Goal: Use online tool/utility: Utilize a website feature to perform a specific function

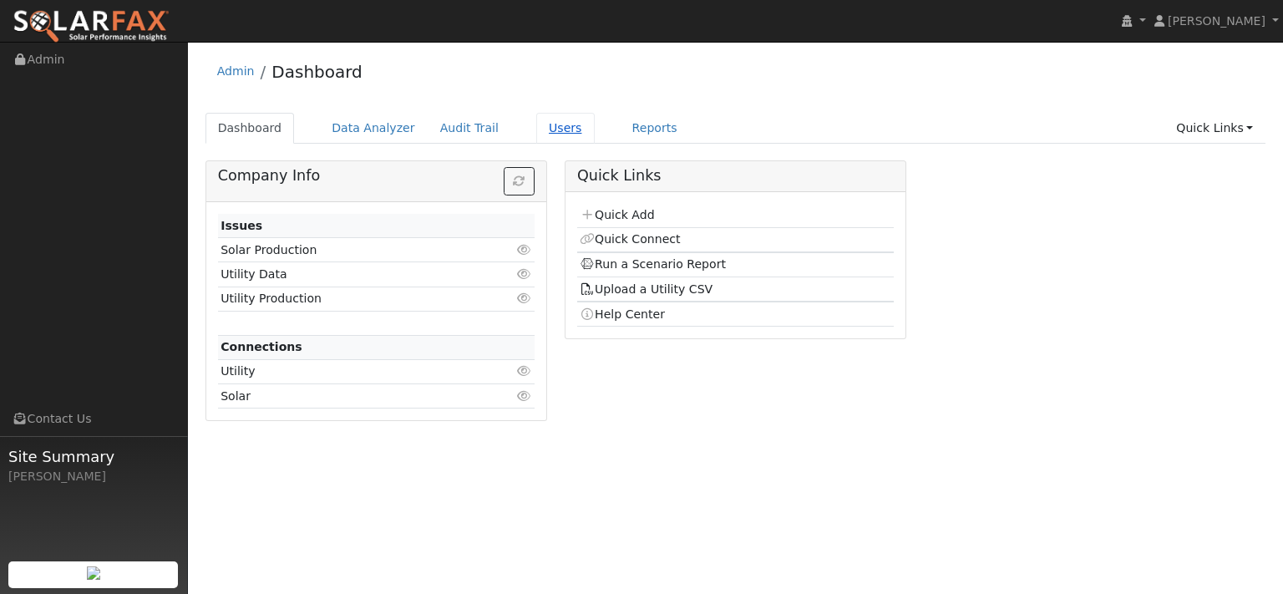
click at [595, 135] on link "Users" at bounding box center [565, 128] width 58 height 31
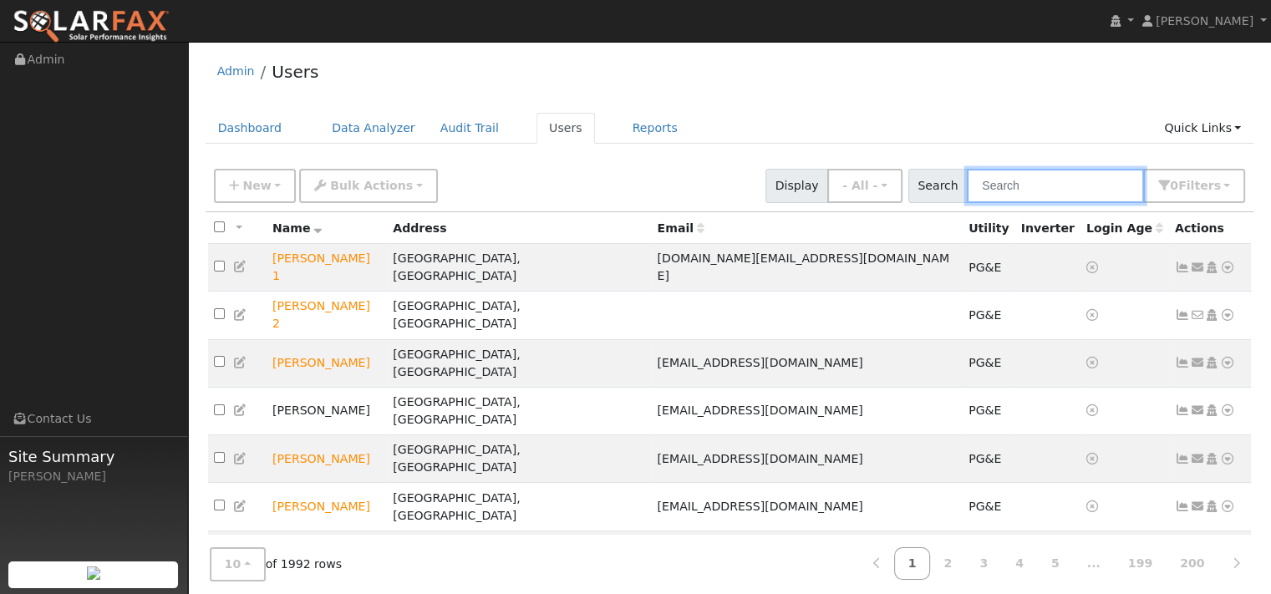
click at [995, 203] on input "text" at bounding box center [1055, 186] width 177 height 34
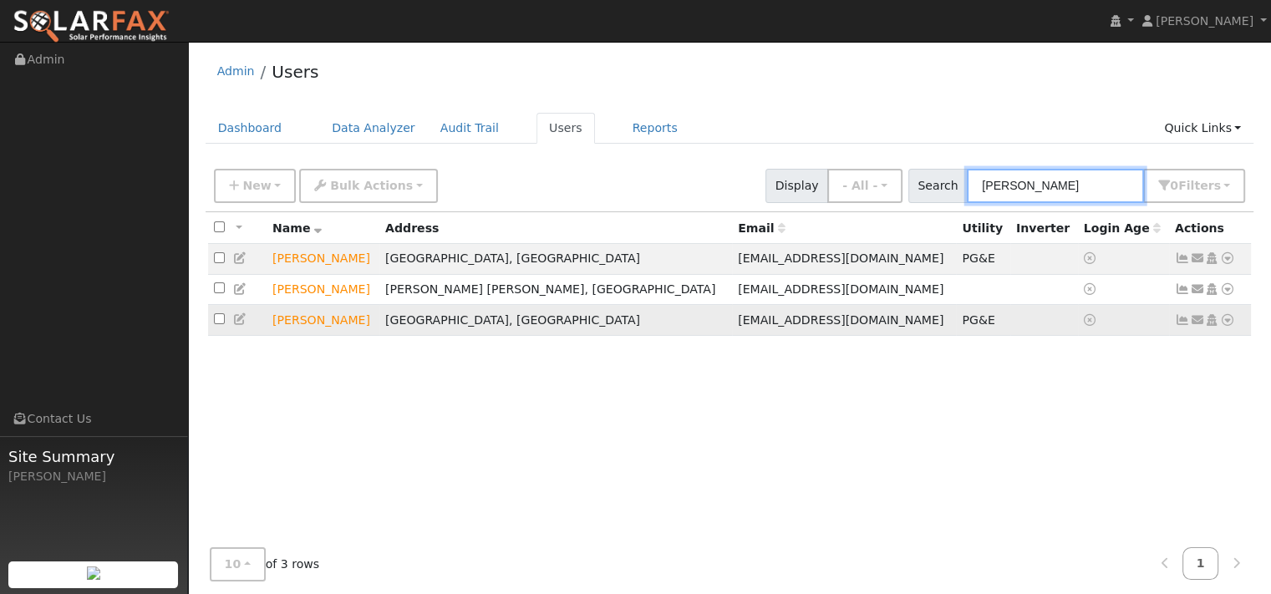
type input "huang"
click at [1220, 326] on icon at bounding box center [1227, 320] width 15 height 12
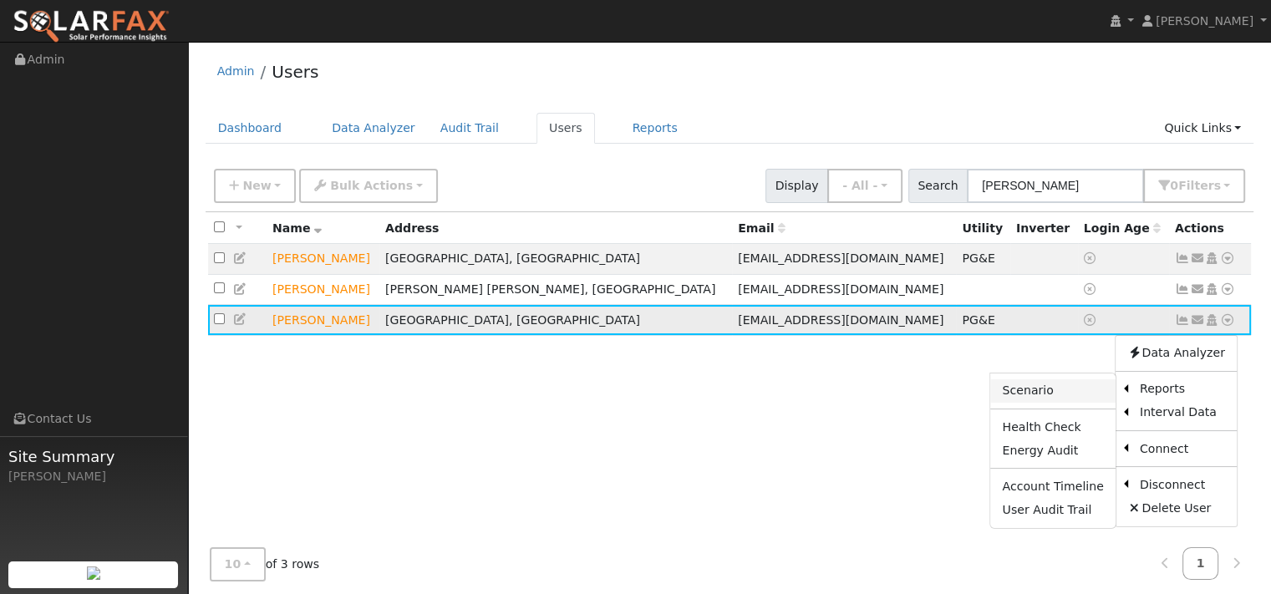
click at [990, 403] on link "Scenario" at bounding box center [1052, 390] width 124 height 23
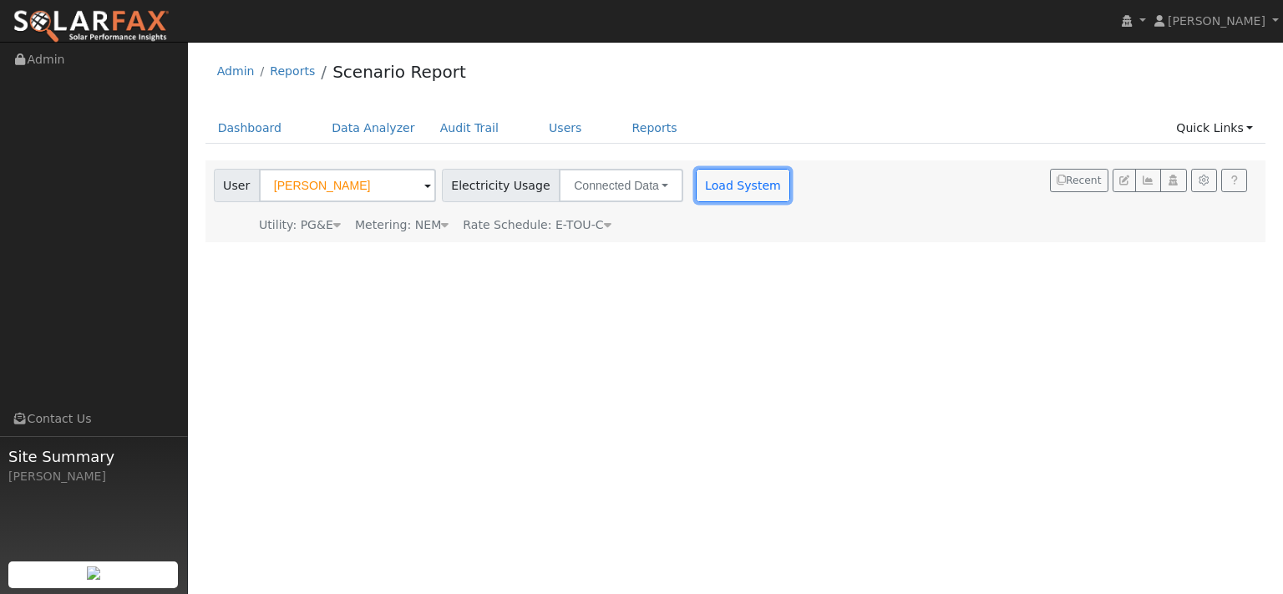
click at [791, 199] on button "Load System" at bounding box center [743, 185] width 95 height 33
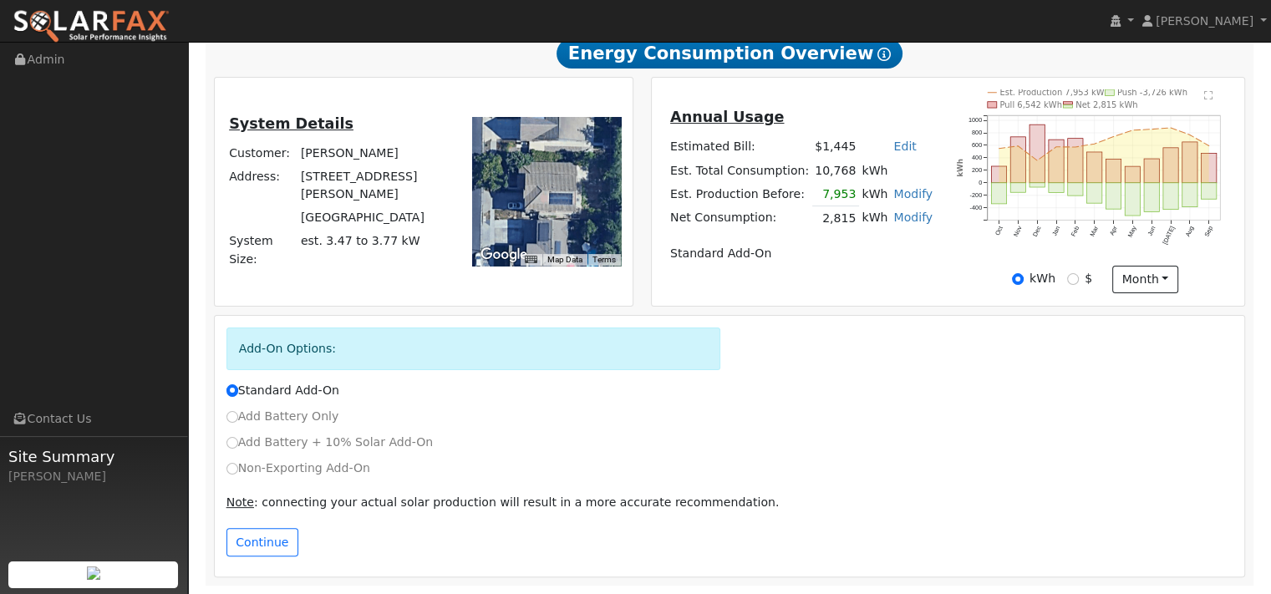
scroll to position [487, 0]
click at [238, 463] on input "Non-Exporting Add-On" at bounding box center [232, 469] width 12 height 12
radio input "true"
radio input "false"
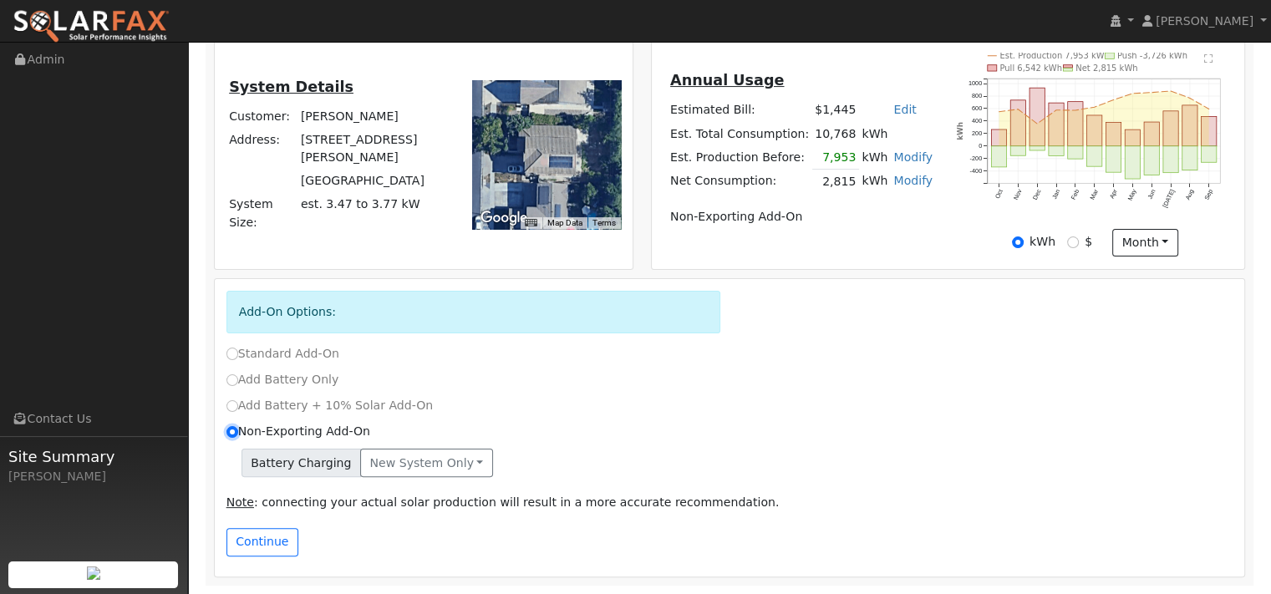
scroll to position [530, 0]
click at [277, 543] on button "Continue" at bounding box center [262, 542] width 72 height 28
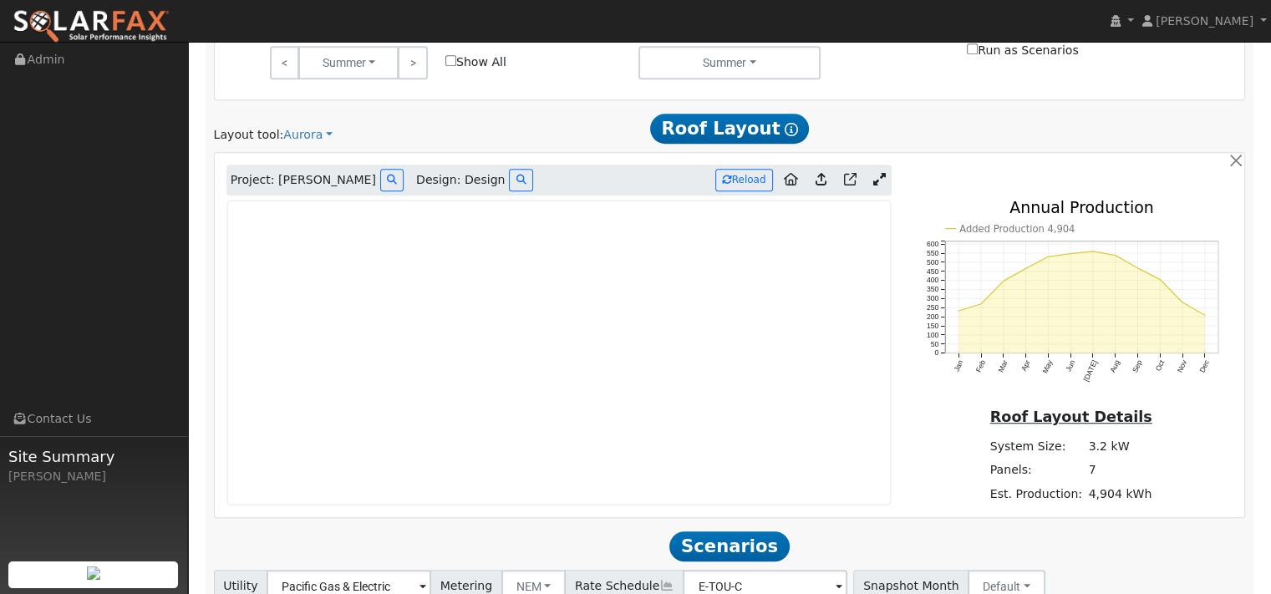
scroll to position [1146, 0]
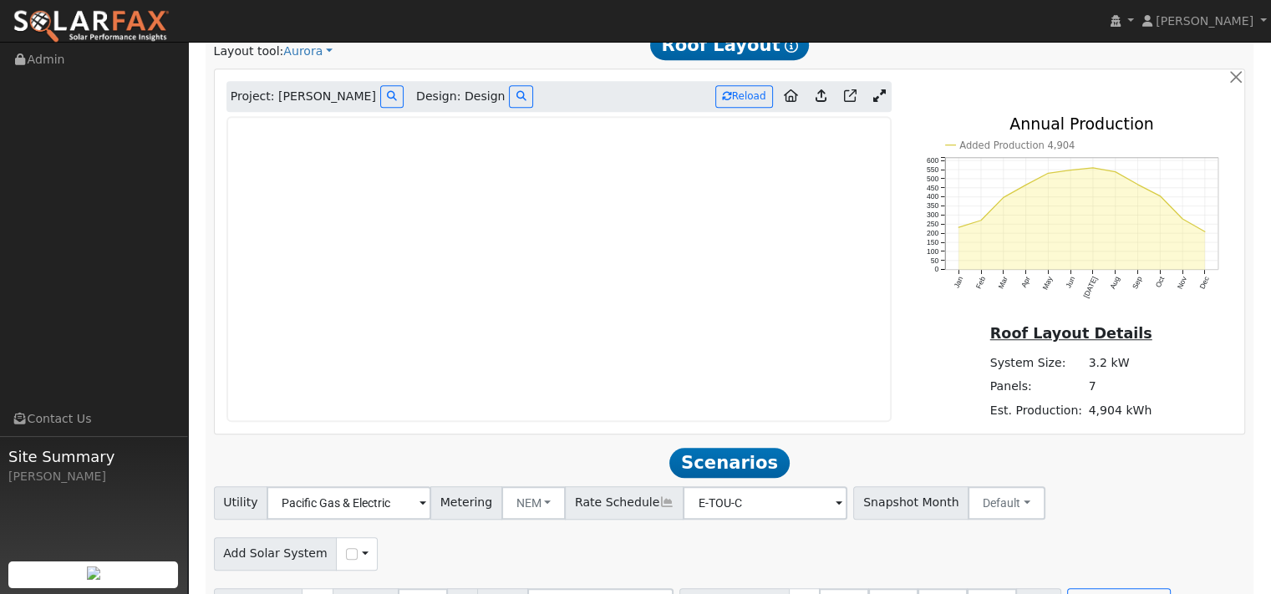
click at [815, 102] on icon at bounding box center [820, 95] width 11 height 13
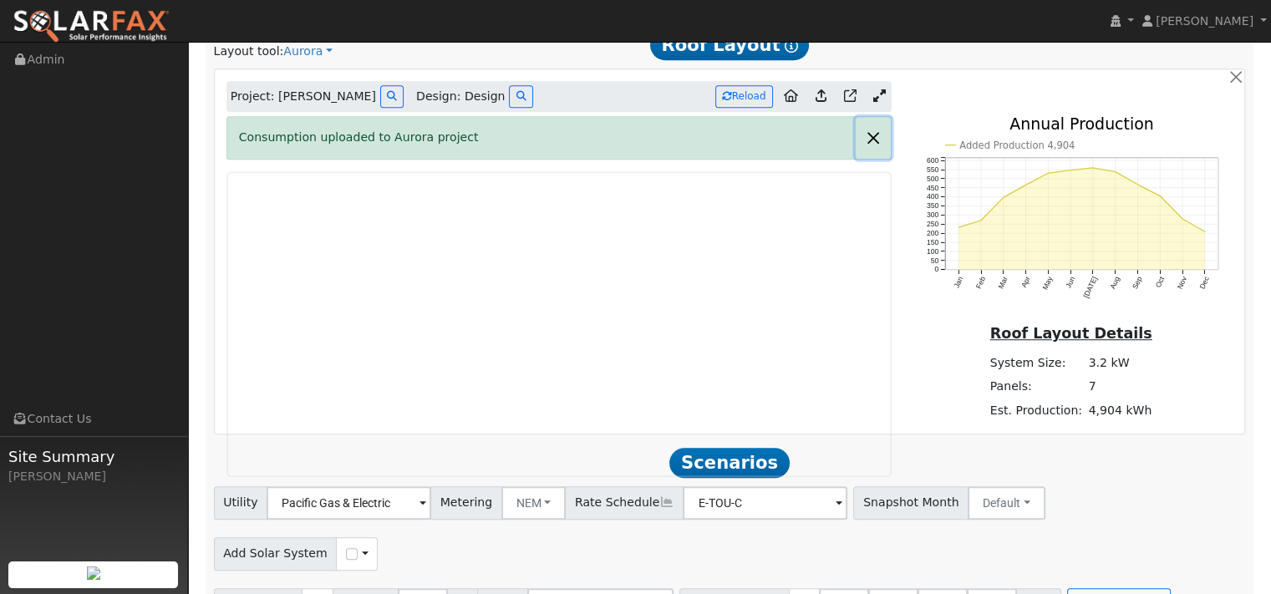
click at [863, 158] on button "button" at bounding box center [873, 137] width 35 height 41
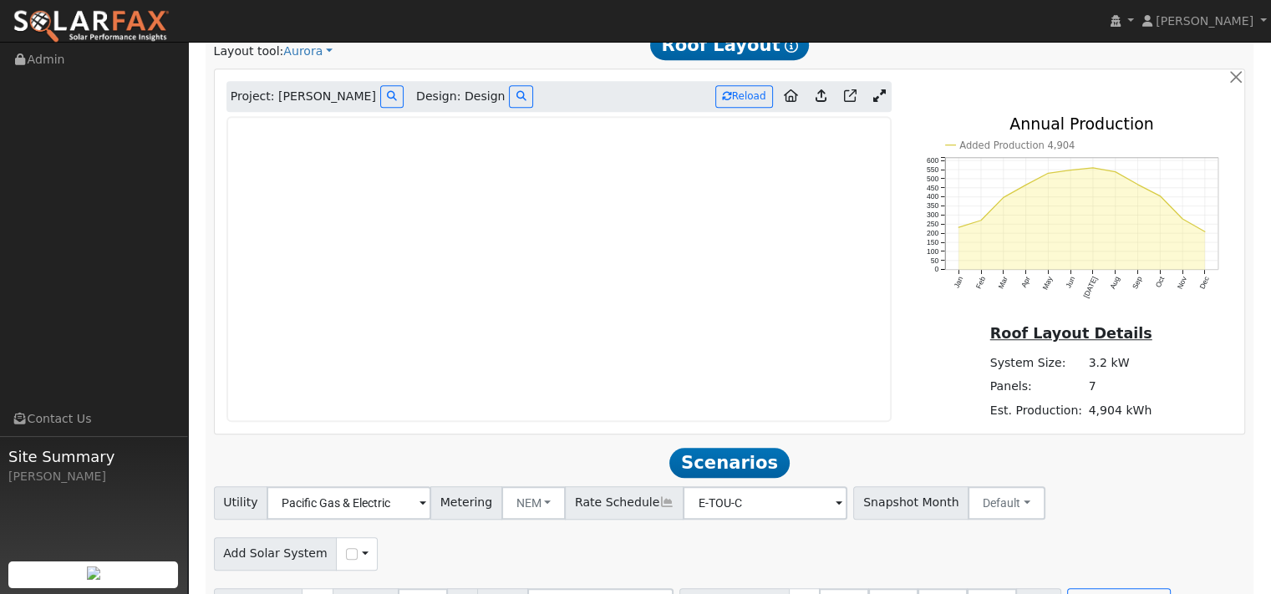
click at [873, 102] on icon at bounding box center [879, 95] width 13 height 13
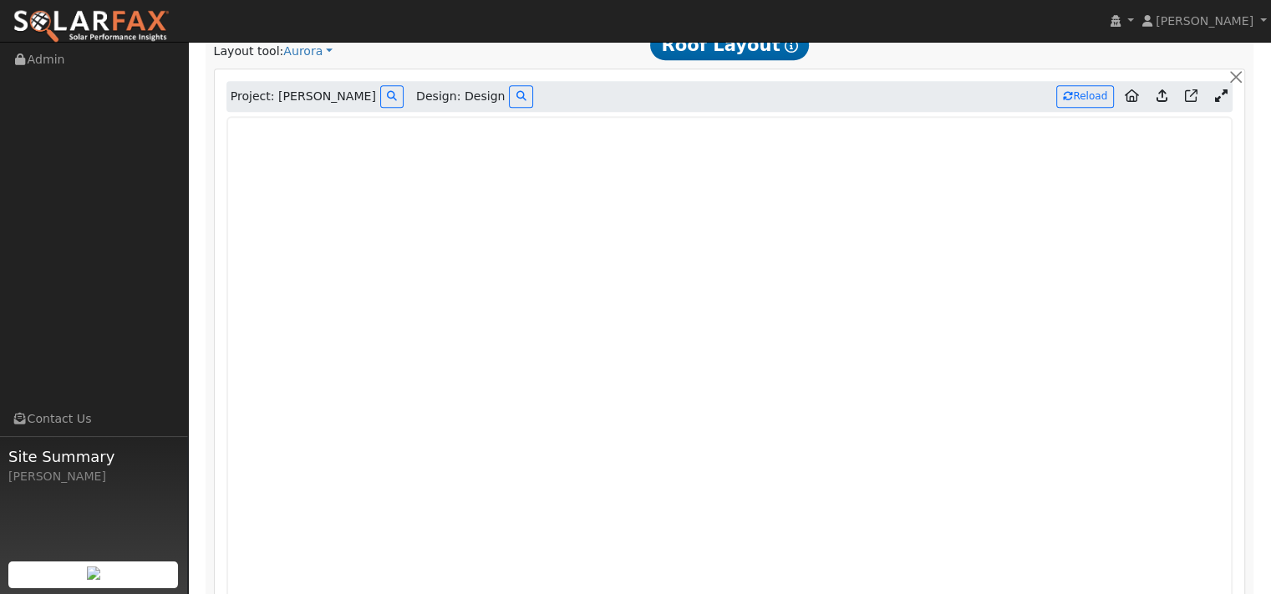
click at [1125, 102] on icon at bounding box center [1132, 95] width 14 height 13
click at [1069, 108] on button "Reload" at bounding box center [1085, 96] width 58 height 23
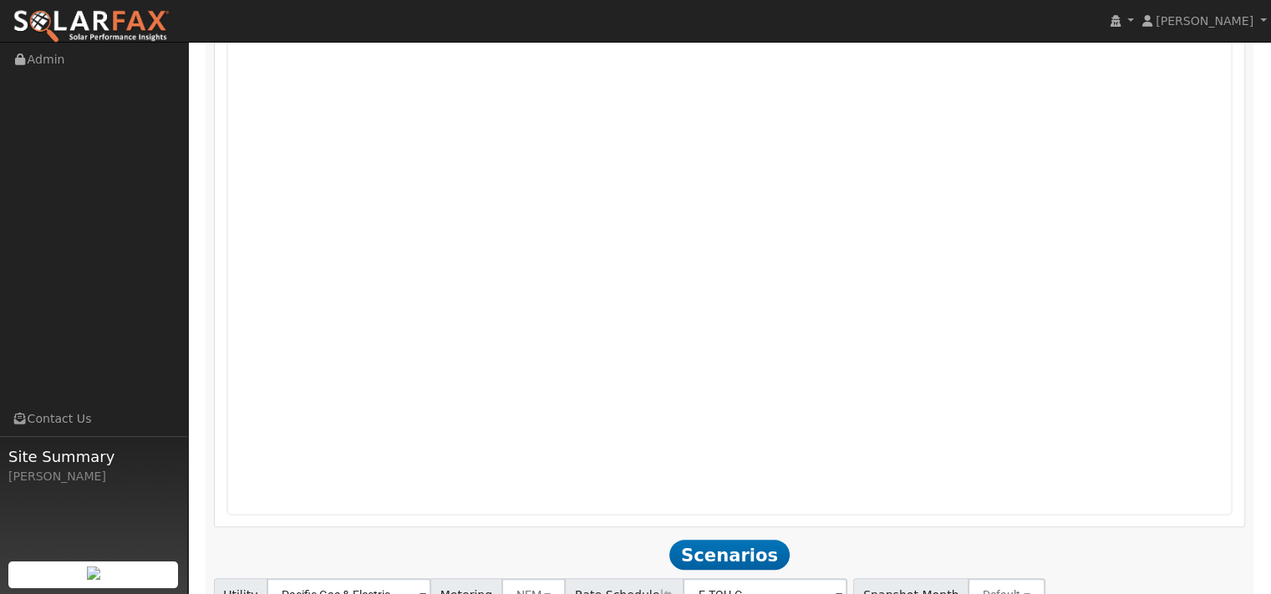
scroll to position [1467, 0]
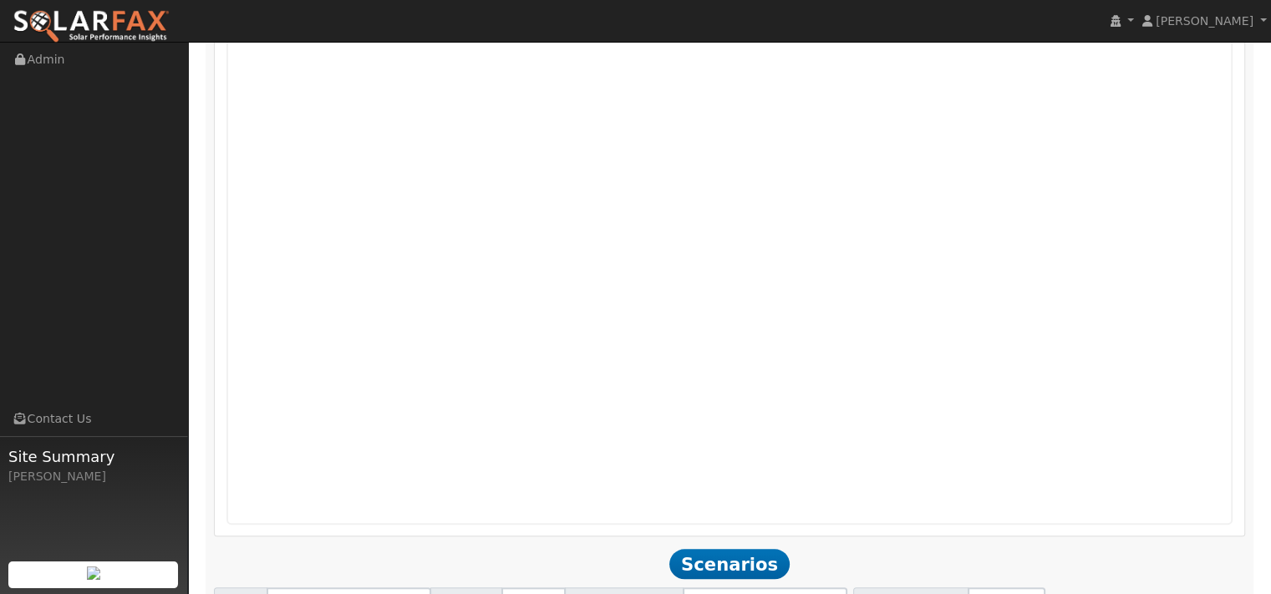
click at [110, 26] on img at bounding box center [91, 26] width 157 height 35
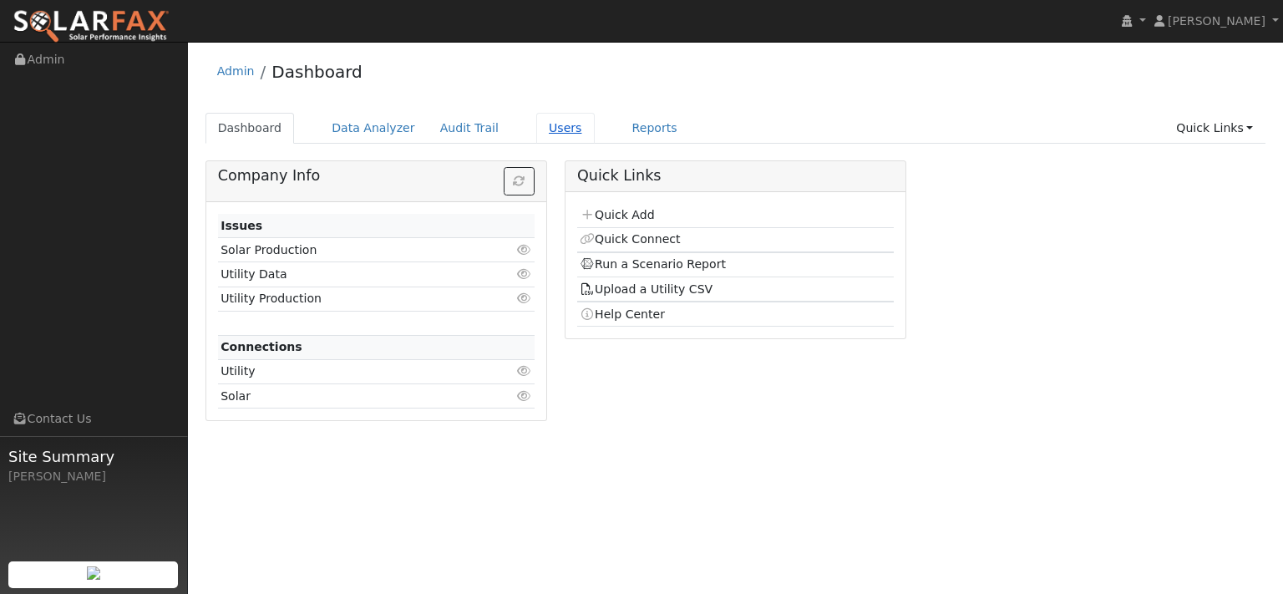
click at [595, 140] on link "Users" at bounding box center [565, 128] width 58 height 31
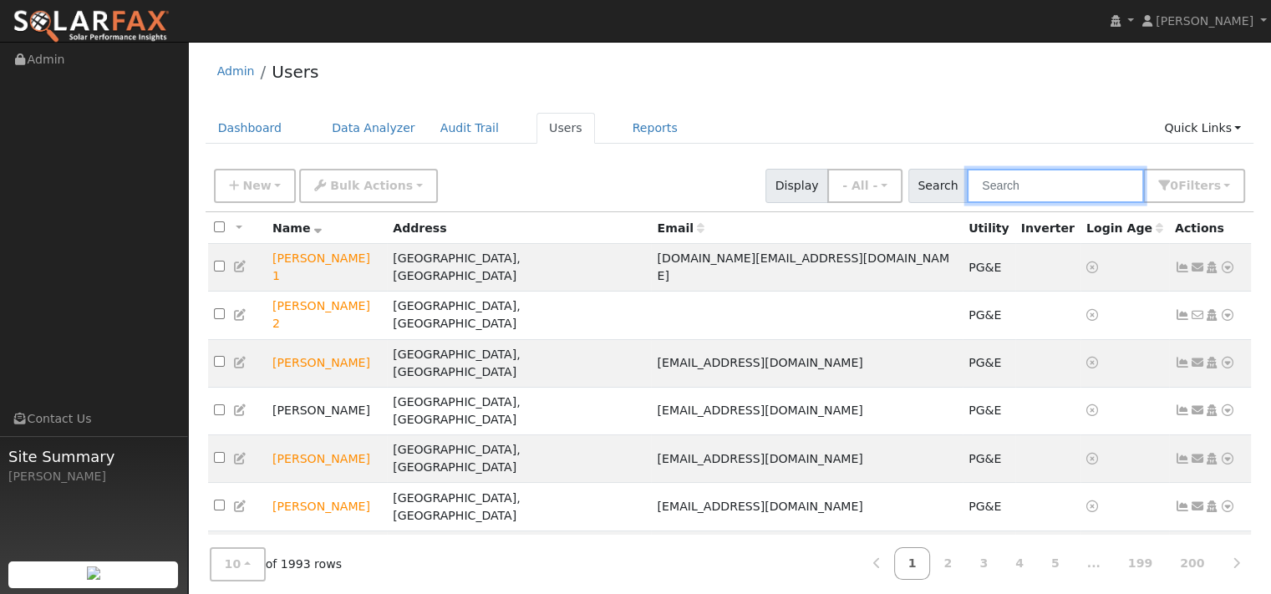
click at [981, 203] on input "text" at bounding box center [1055, 186] width 177 height 34
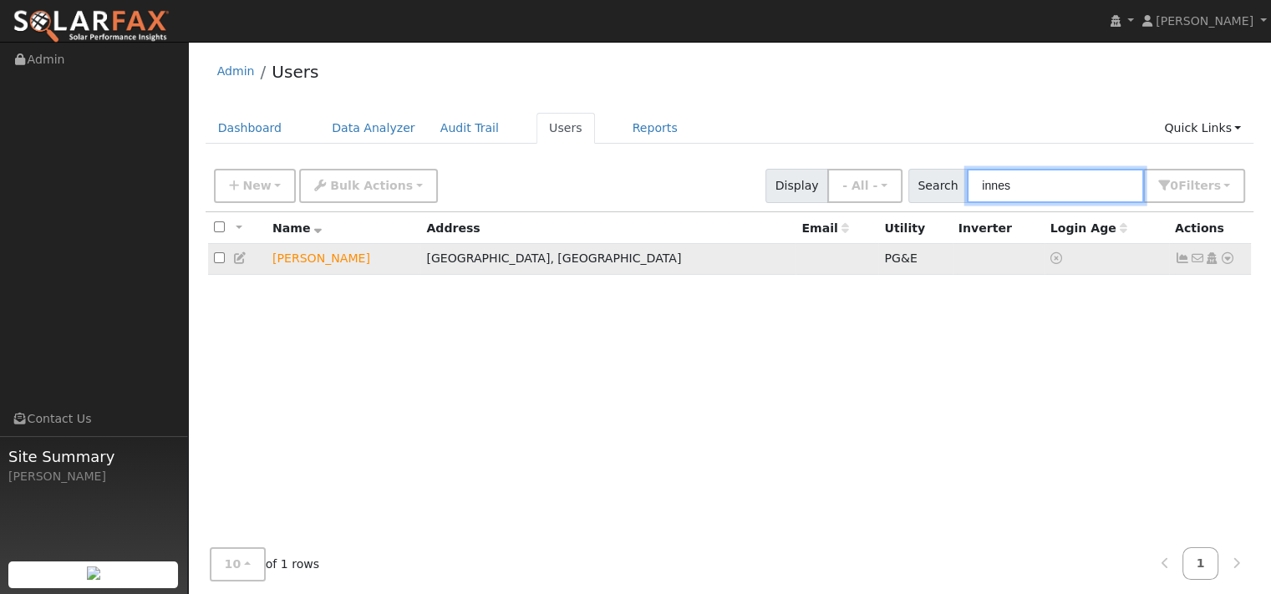
type input "innes"
click at [1222, 264] on icon at bounding box center [1227, 258] width 15 height 12
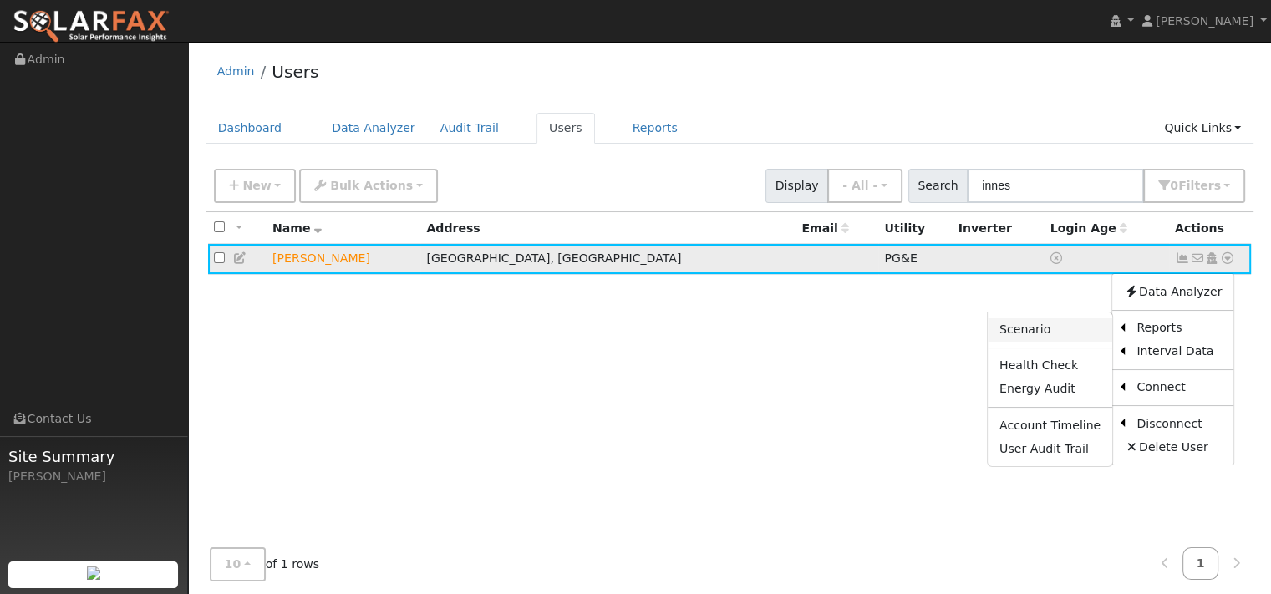
click at [988, 342] on link "Scenario" at bounding box center [1050, 329] width 124 height 23
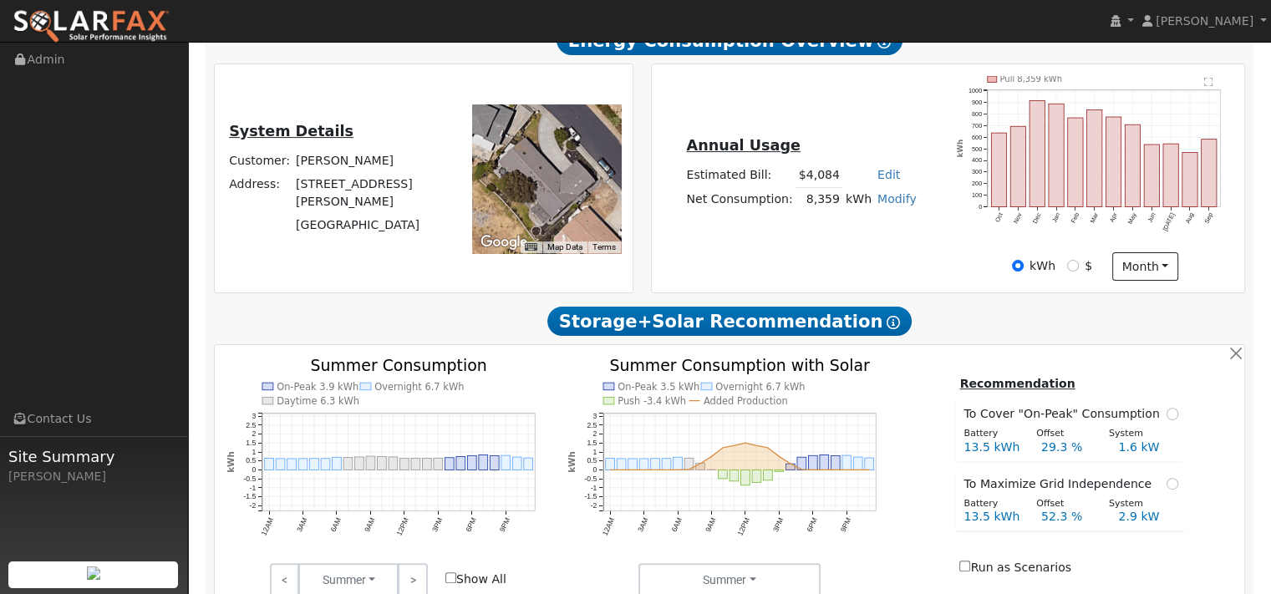
type input "12491"
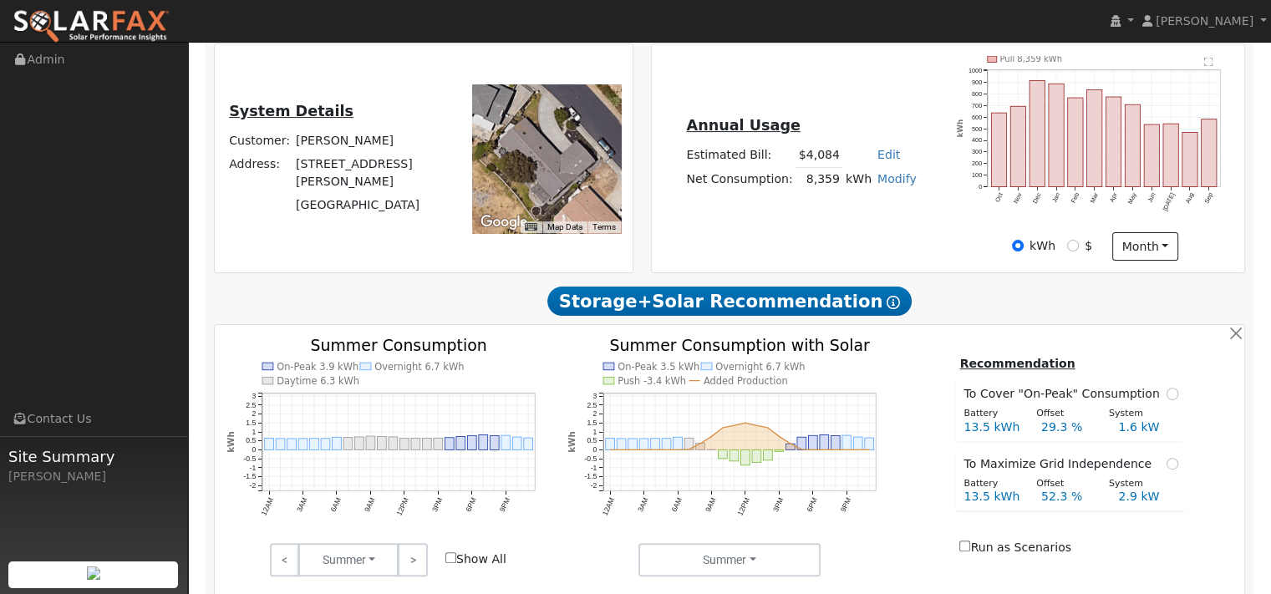
scroll to position [84, 0]
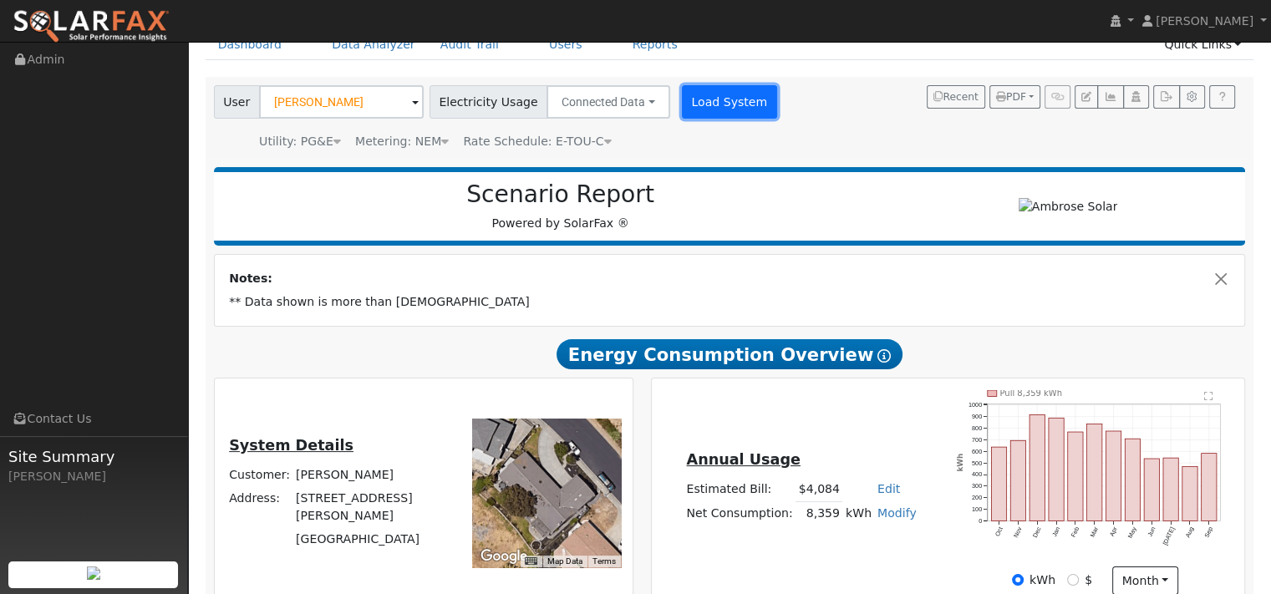
click at [777, 116] on button "Load System" at bounding box center [729, 101] width 95 height 33
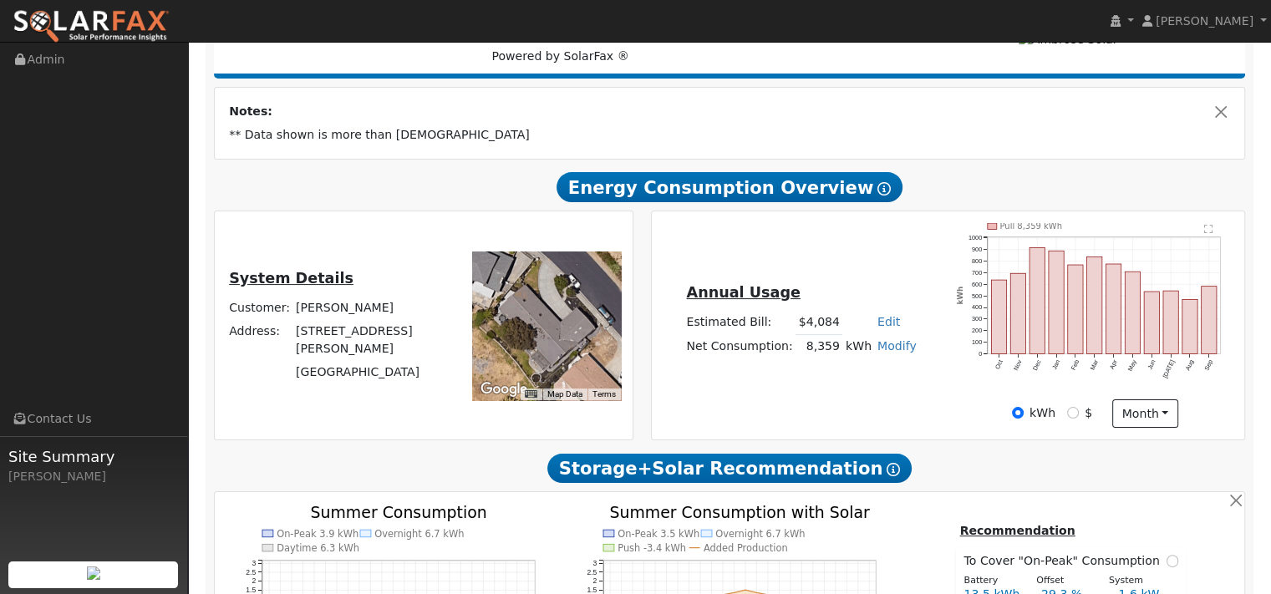
type input "12491"
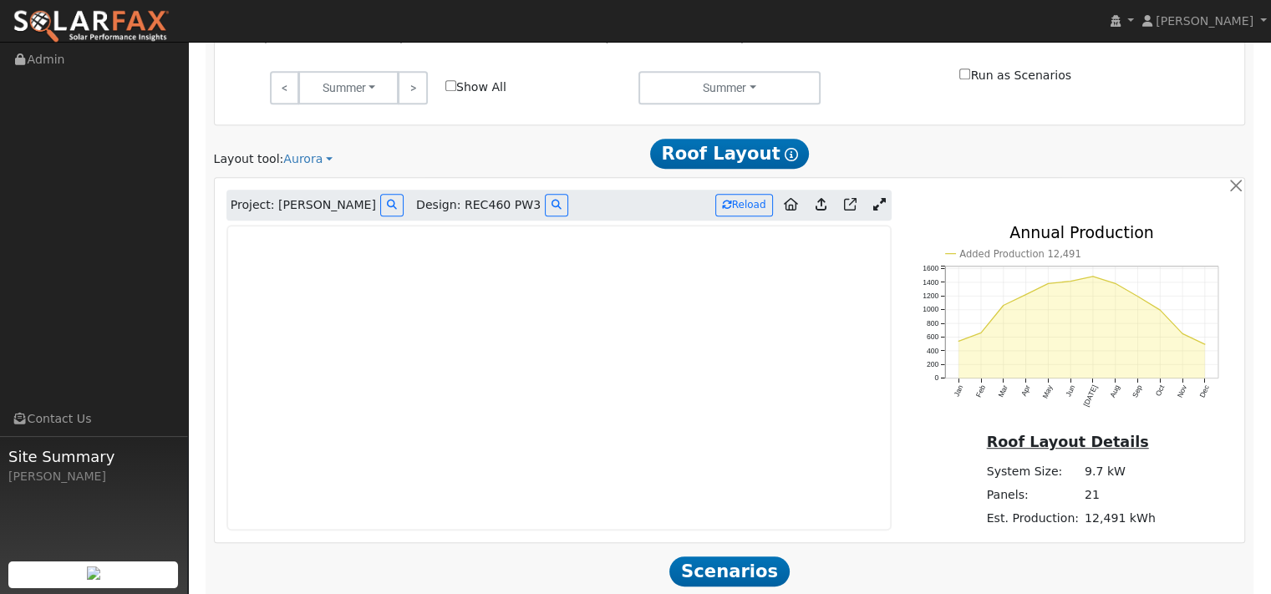
scroll to position [919, 0]
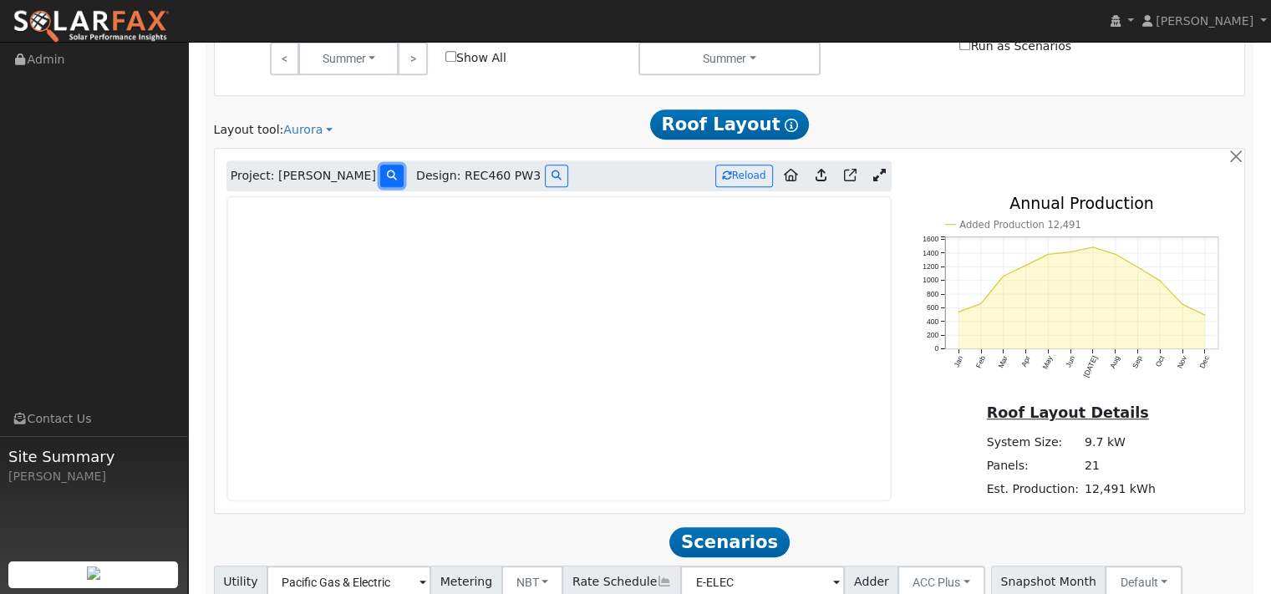
click at [397, 180] on icon at bounding box center [392, 175] width 10 height 10
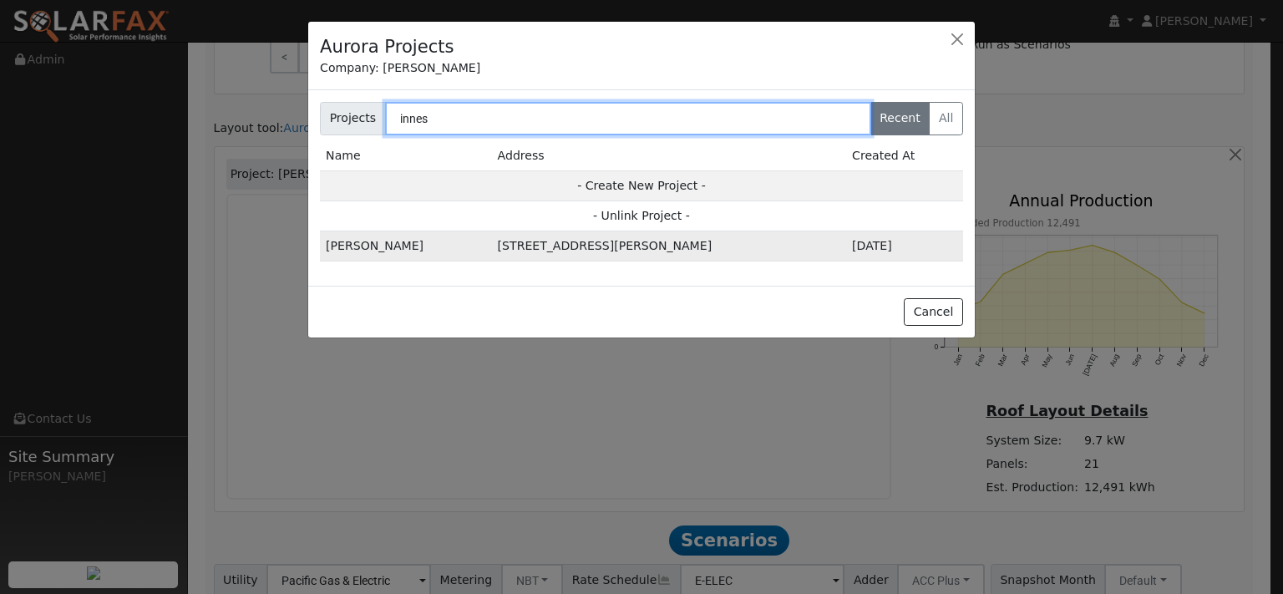
type input "innes"
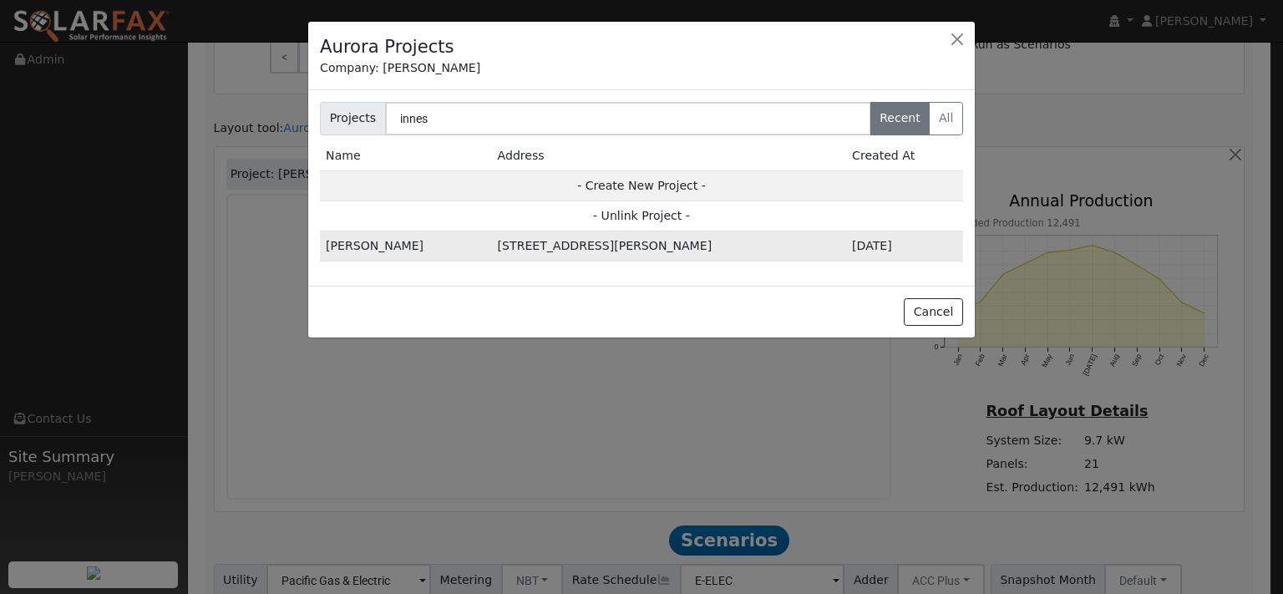
click at [492, 262] on td "204 Chadwick Way, Benicia, CA 94510, USA" at bounding box center [669, 246] width 354 height 30
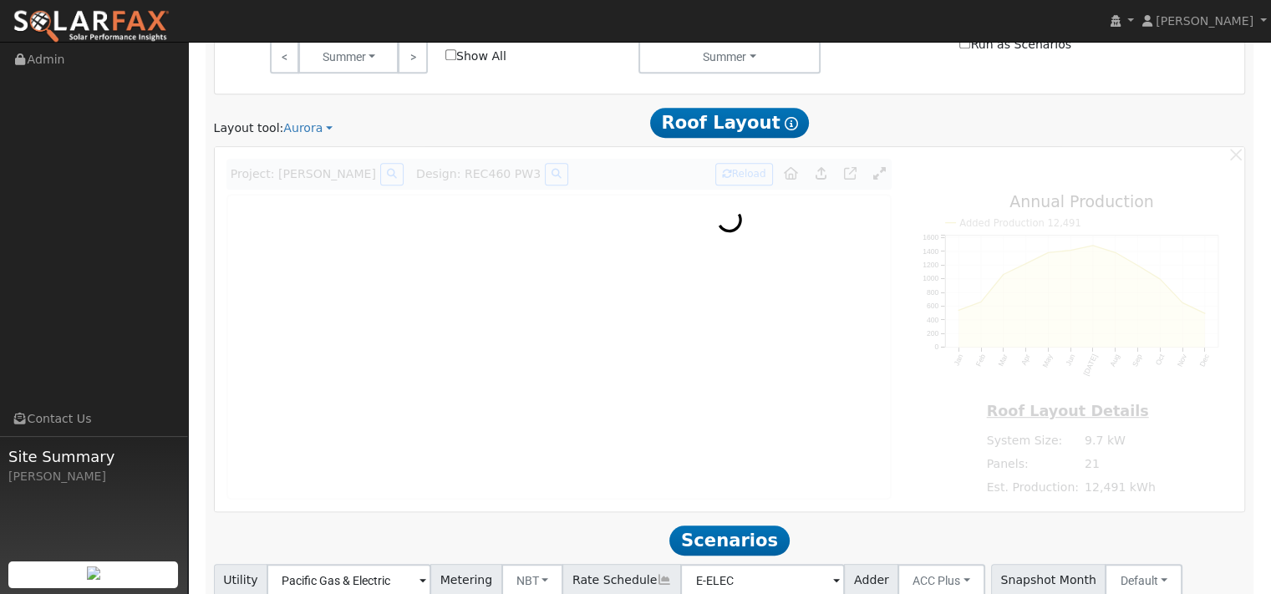
scroll to position [922, 0]
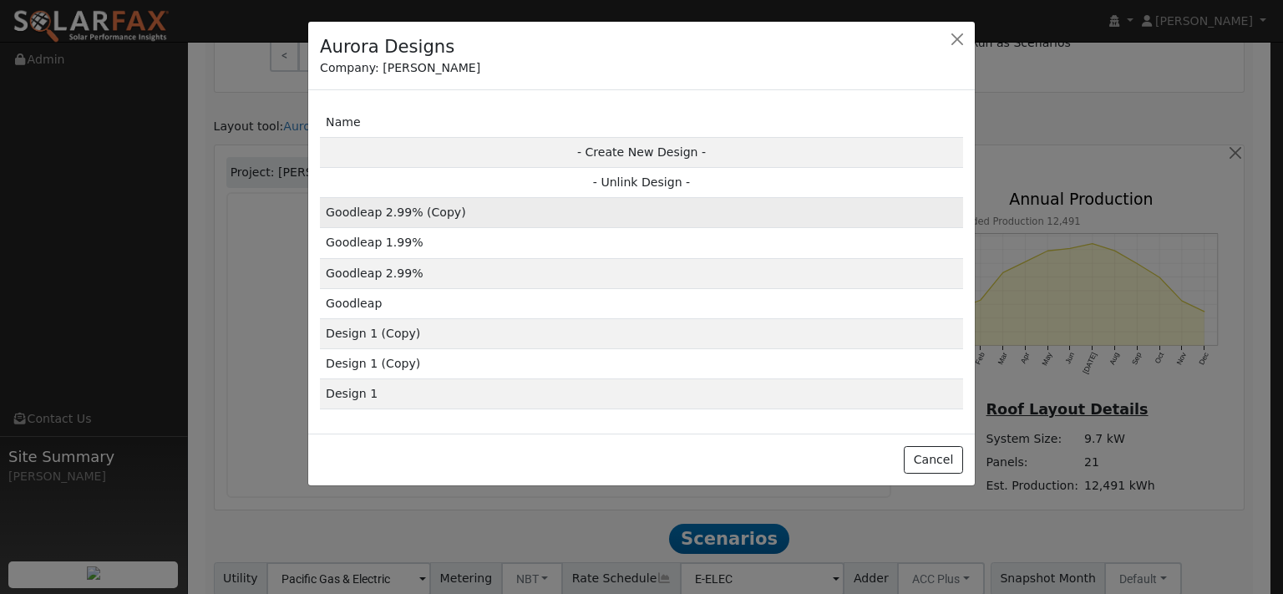
click at [399, 228] on td "Goodleap 2.99% (Copy)" at bounding box center [641, 213] width 643 height 30
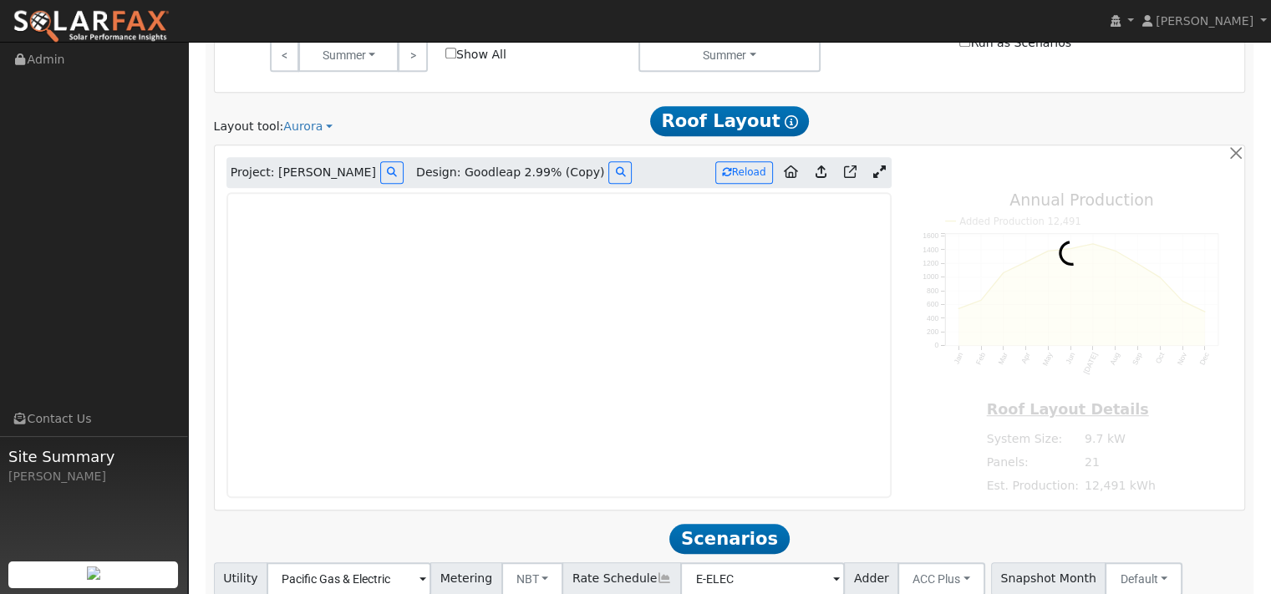
type input "11734"
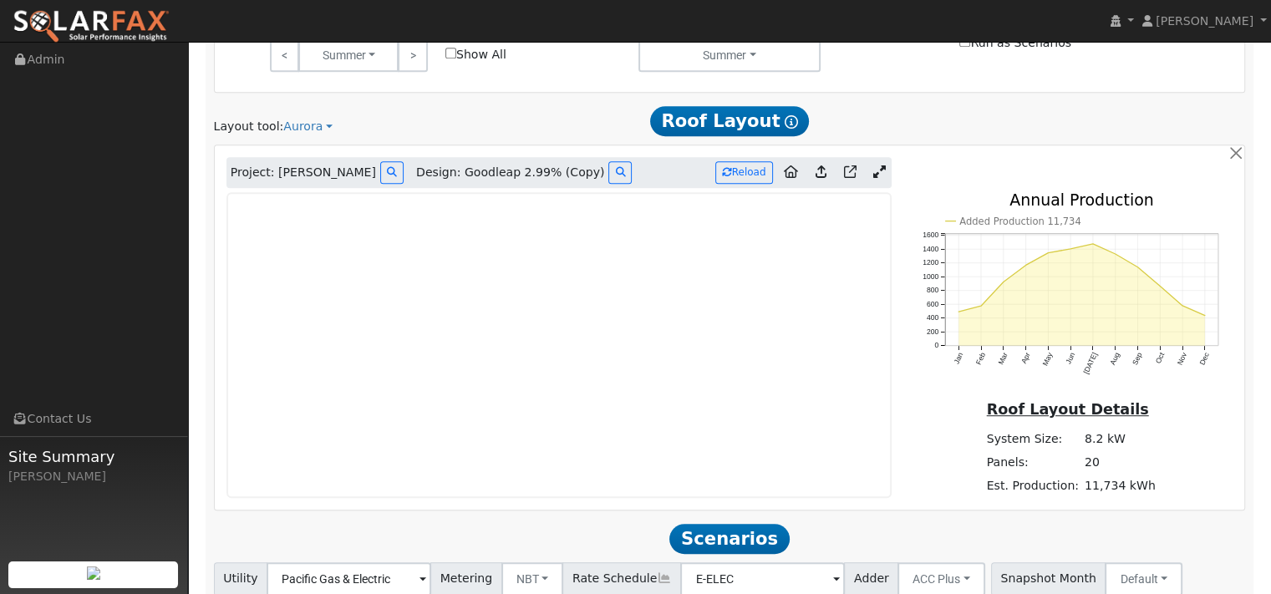
click at [873, 178] on icon at bounding box center [879, 171] width 13 height 13
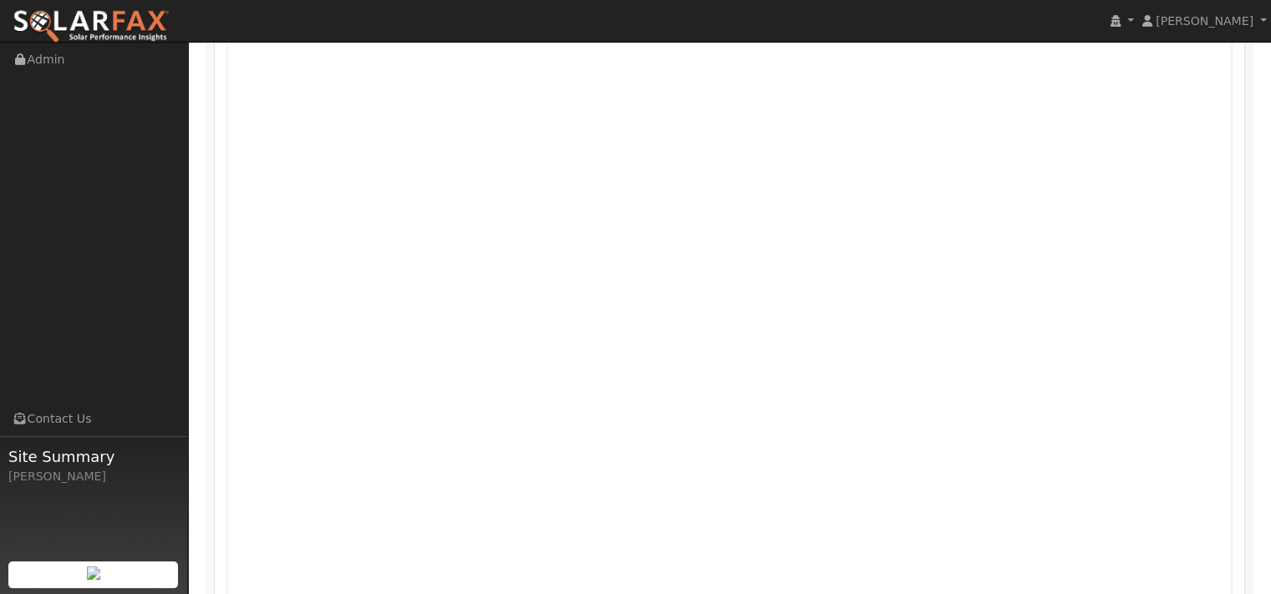
scroll to position [1348, 0]
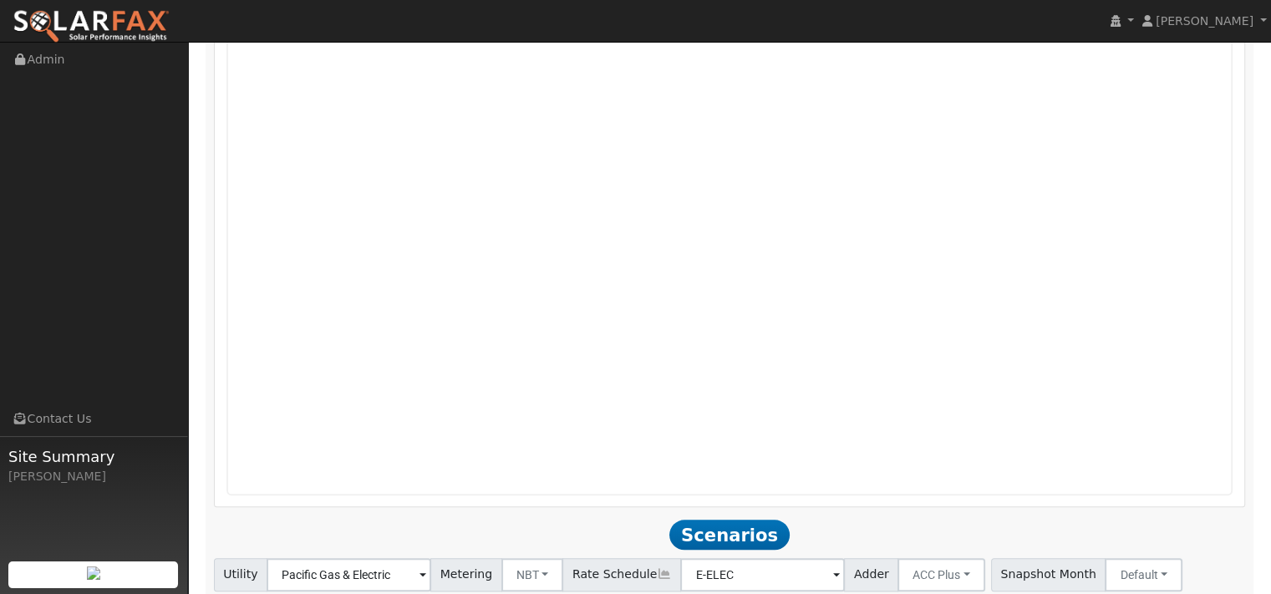
click at [110, 16] on img at bounding box center [91, 26] width 157 height 35
